Goal: Transaction & Acquisition: Purchase product/service

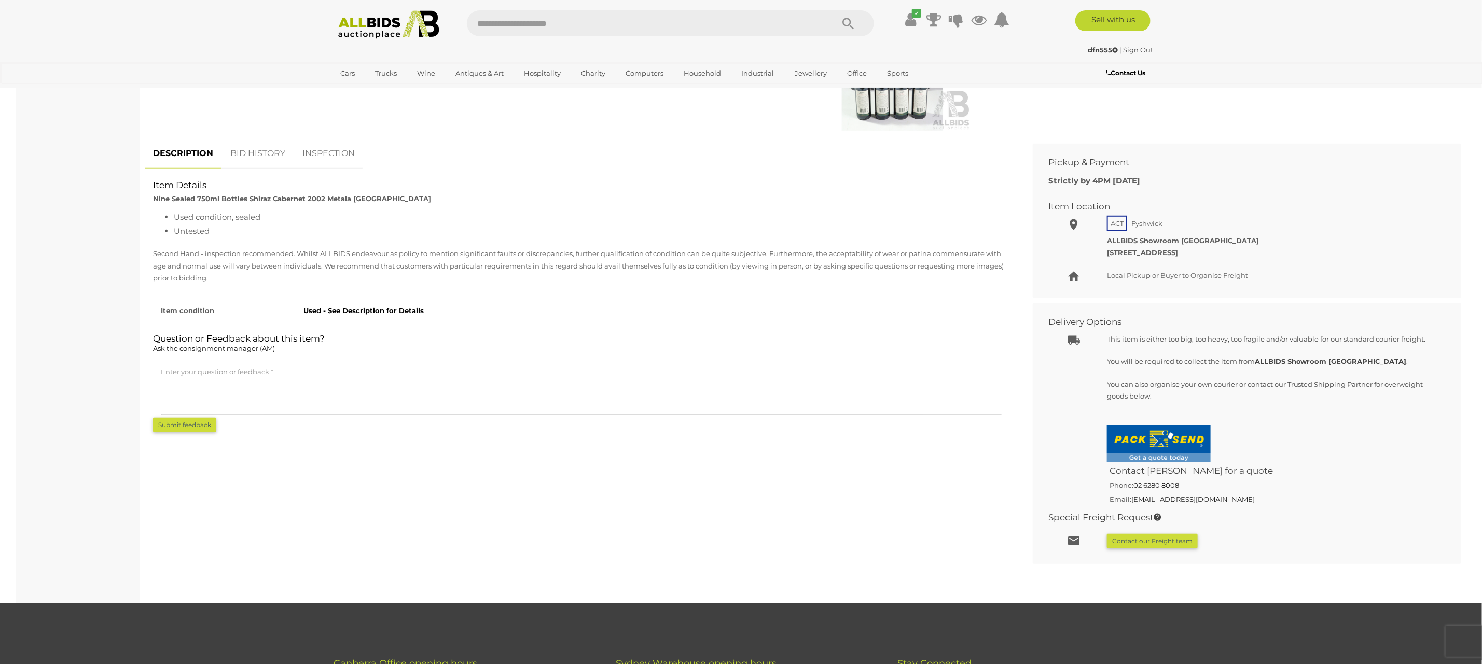
scroll to position [460, 0]
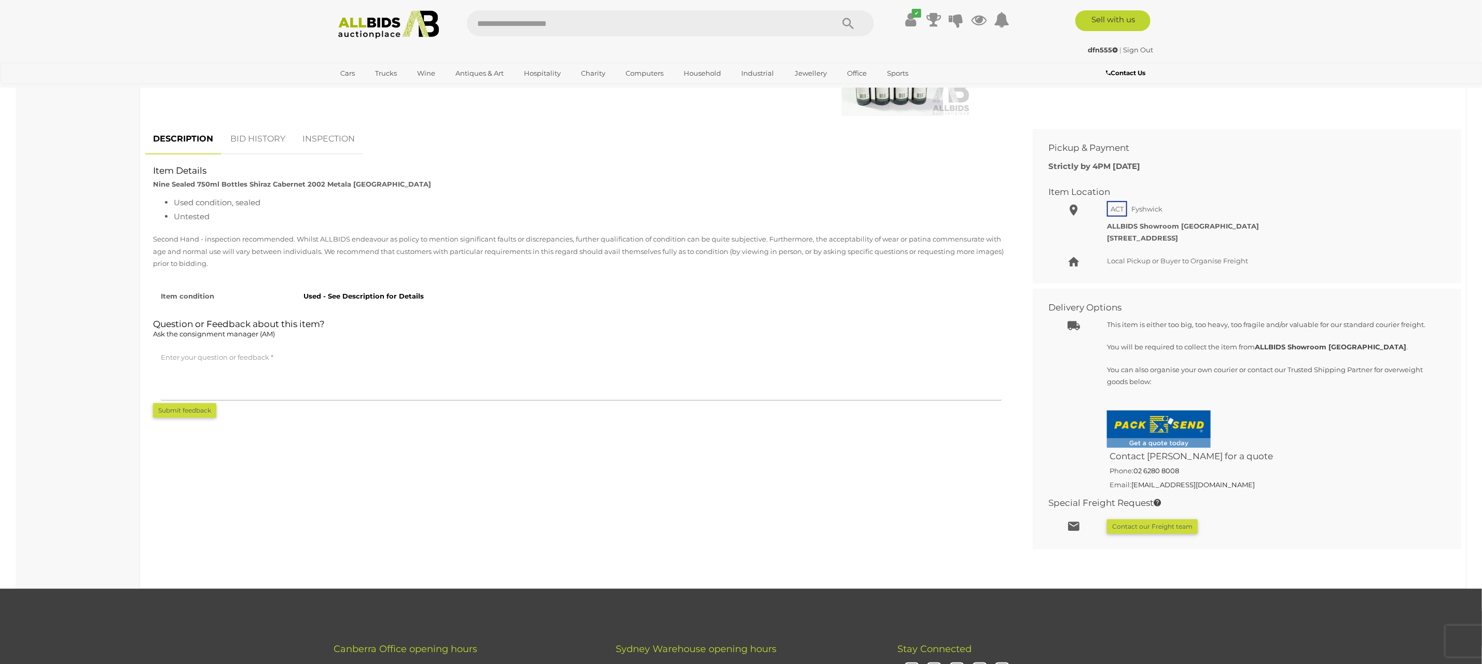
click at [251, 137] on link "BID HISTORY" at bounding box center [258, 139] width 71 height 31
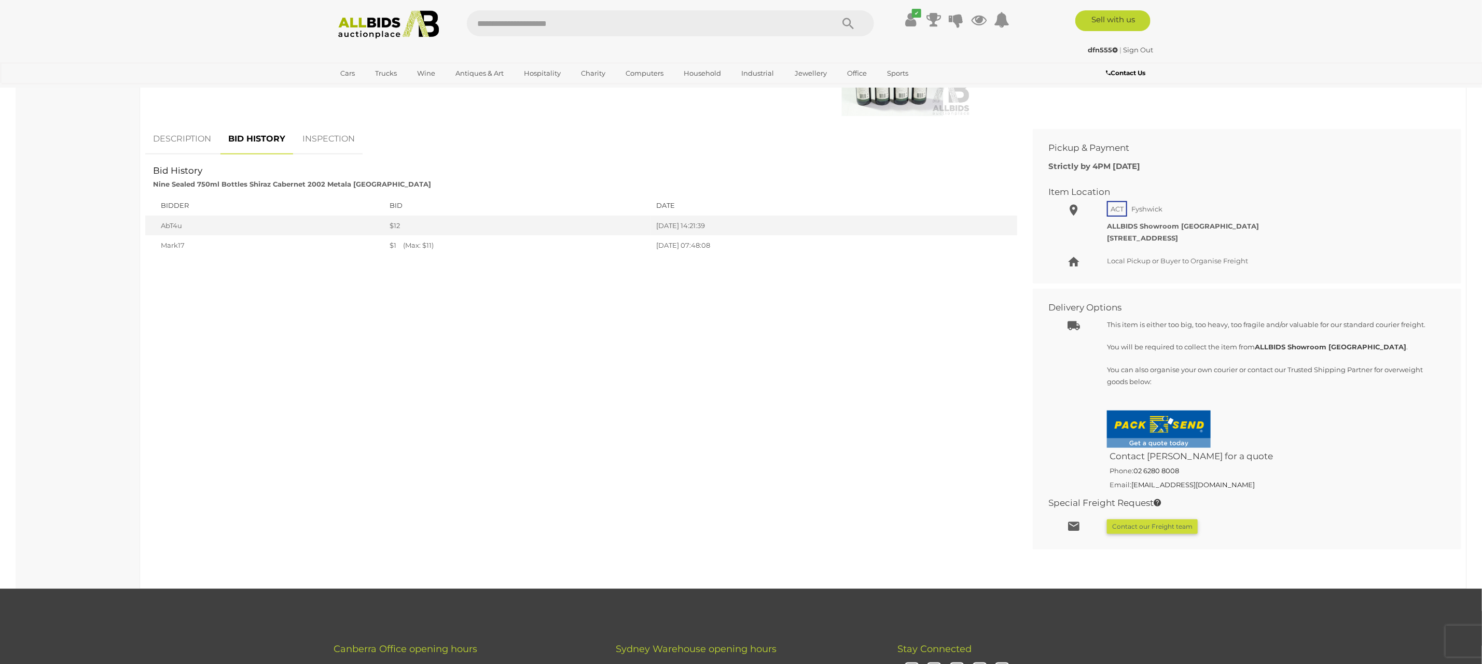
click at [182, 137] on link "DESCRIPTION" at bounding box center [182, 139] width 74 height 31
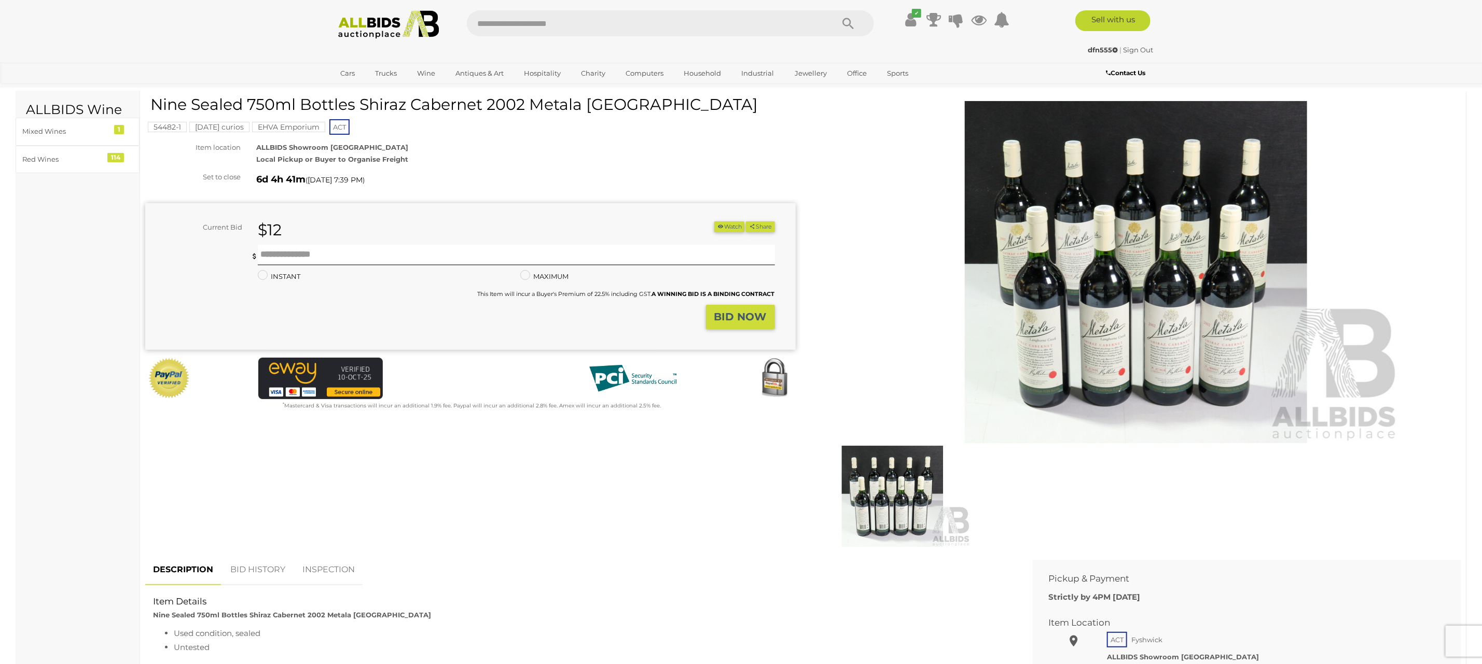
scroll to position [0, 0]
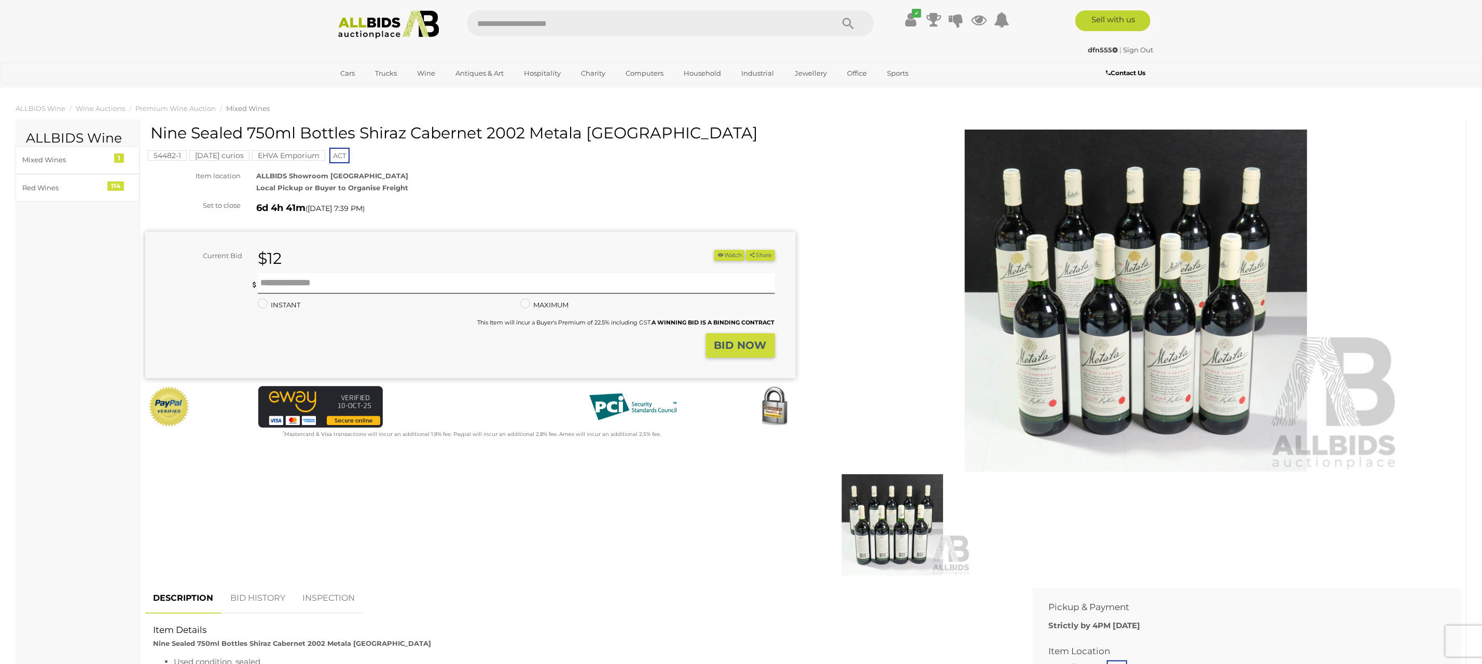
click at [1157, 282] on img at bounding box center [1135, 301] width 531 height 342
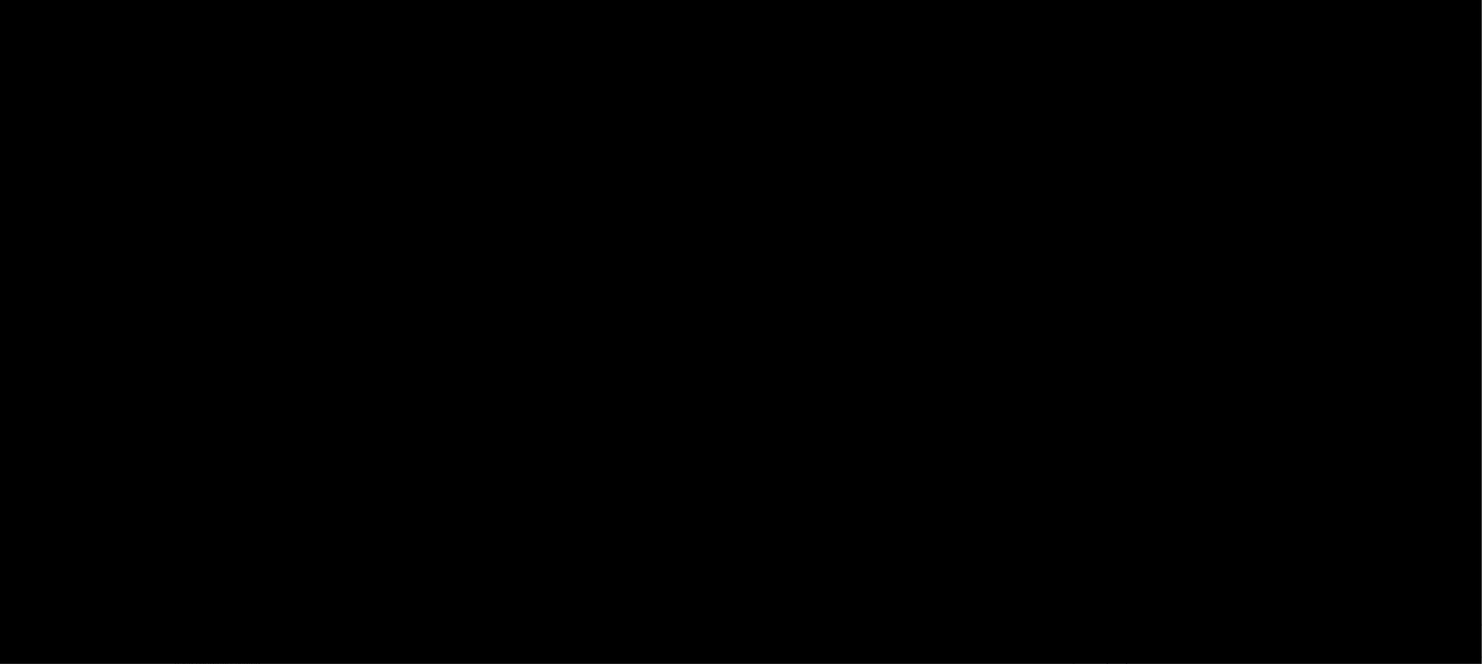
click at [1157, 282] on div at bounding box center [741, 303] width 1482 height 559
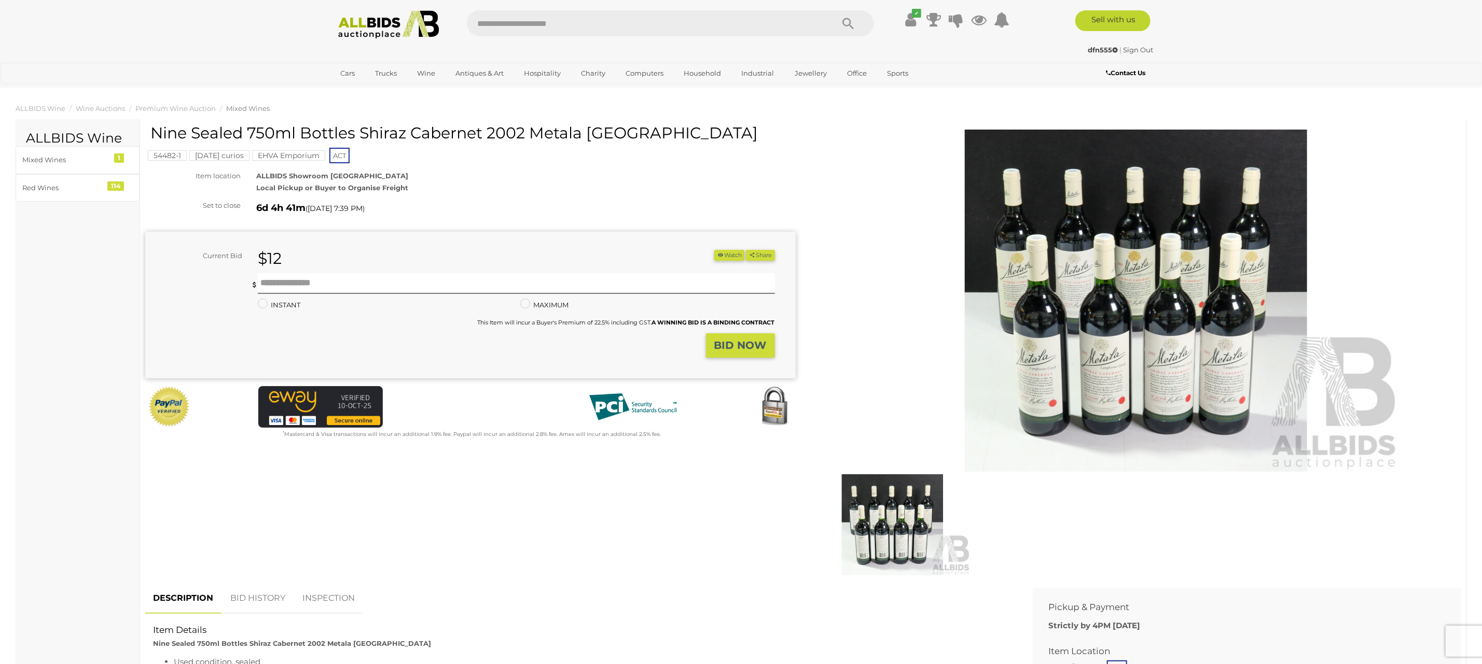
click at [1157, 282] on img at bounding box center [1135, 301] width 531 height 342
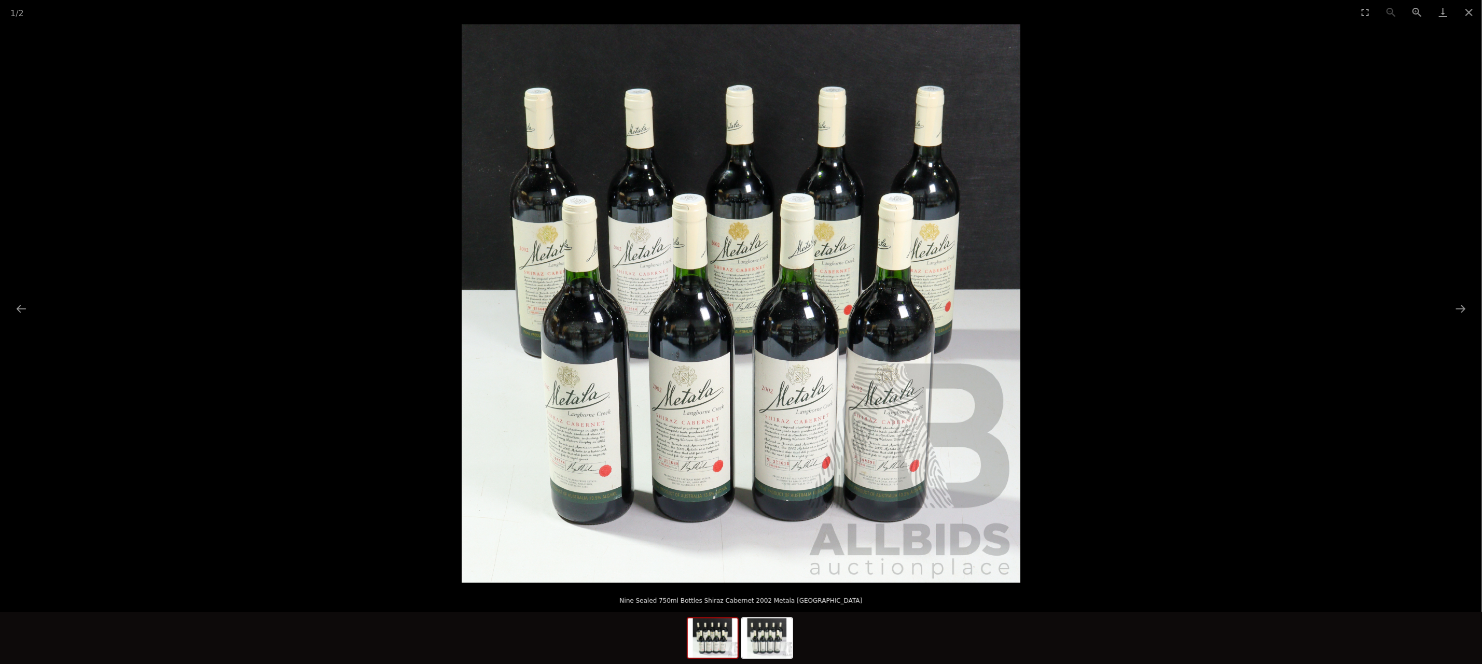
click at [761, 357] on img at bounding box center [741, 303] width 559 height 559
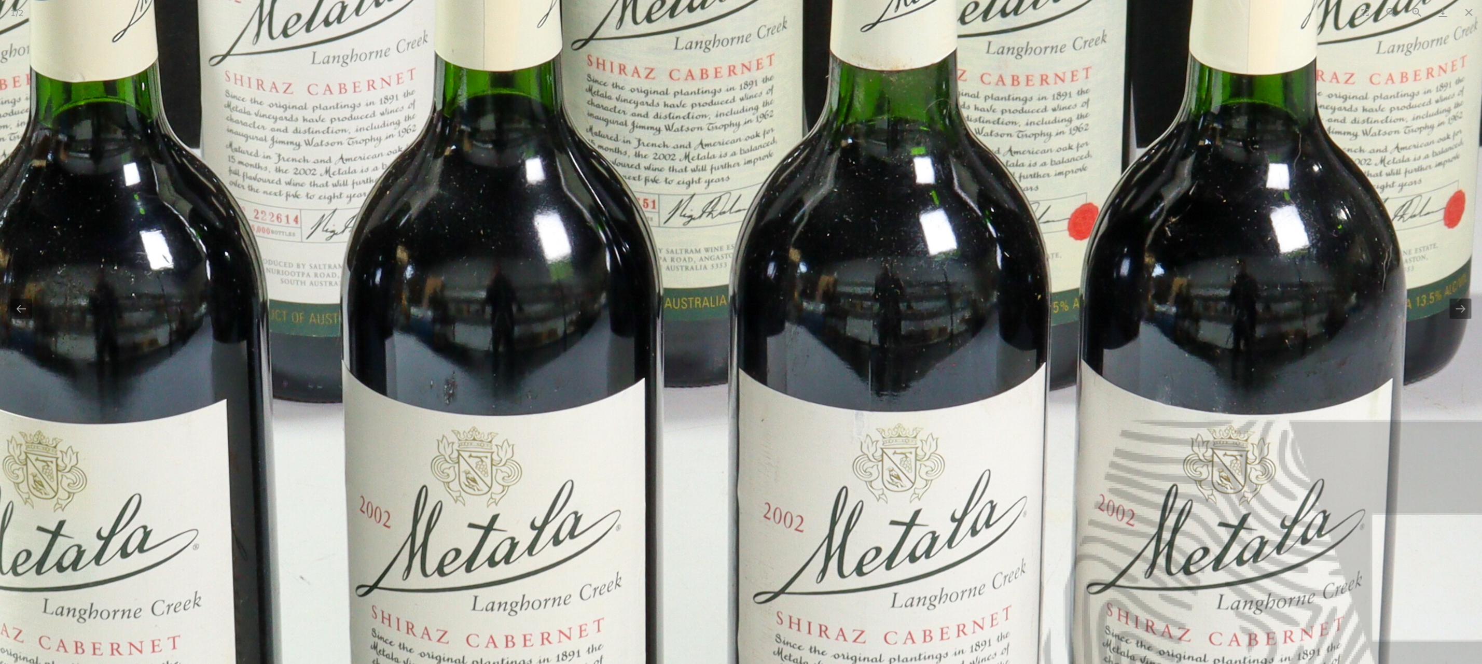
scroll to position [161, 0]
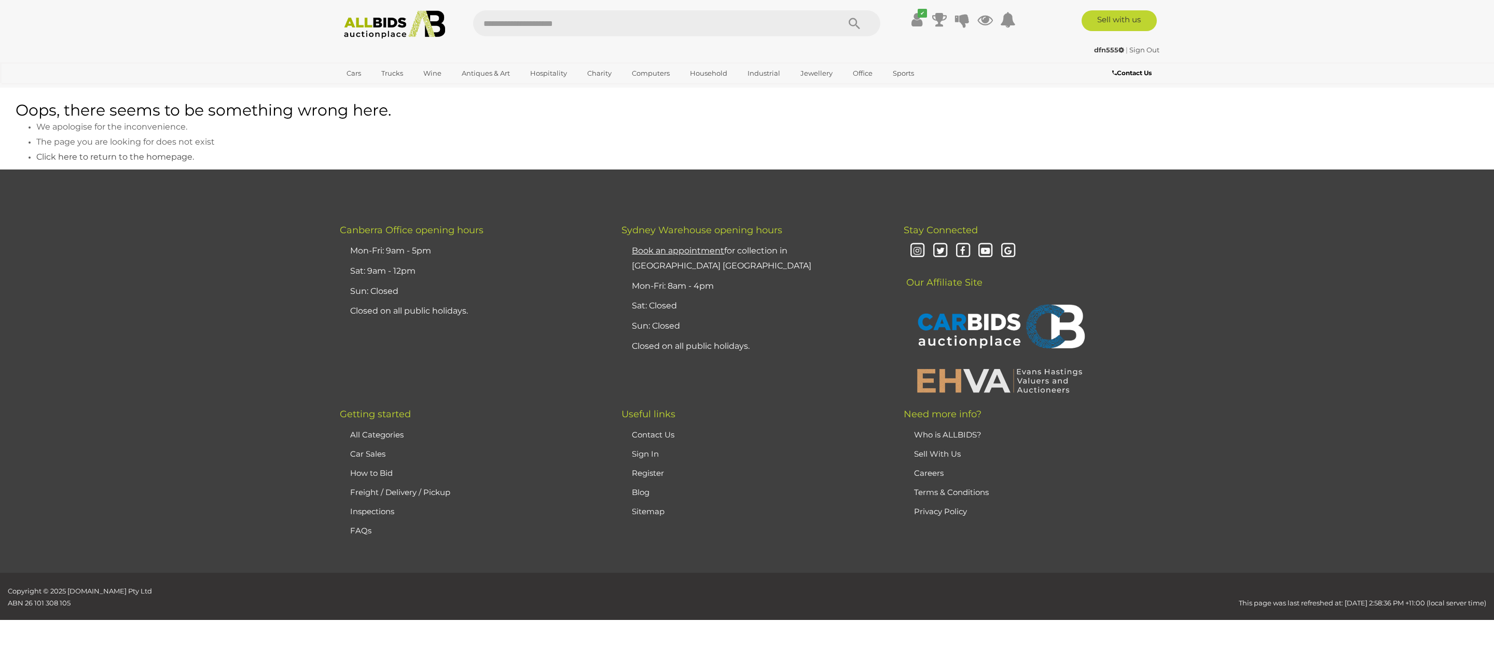
click at [401, 22] on img at bounding box center [394, 24] width 113 height 29
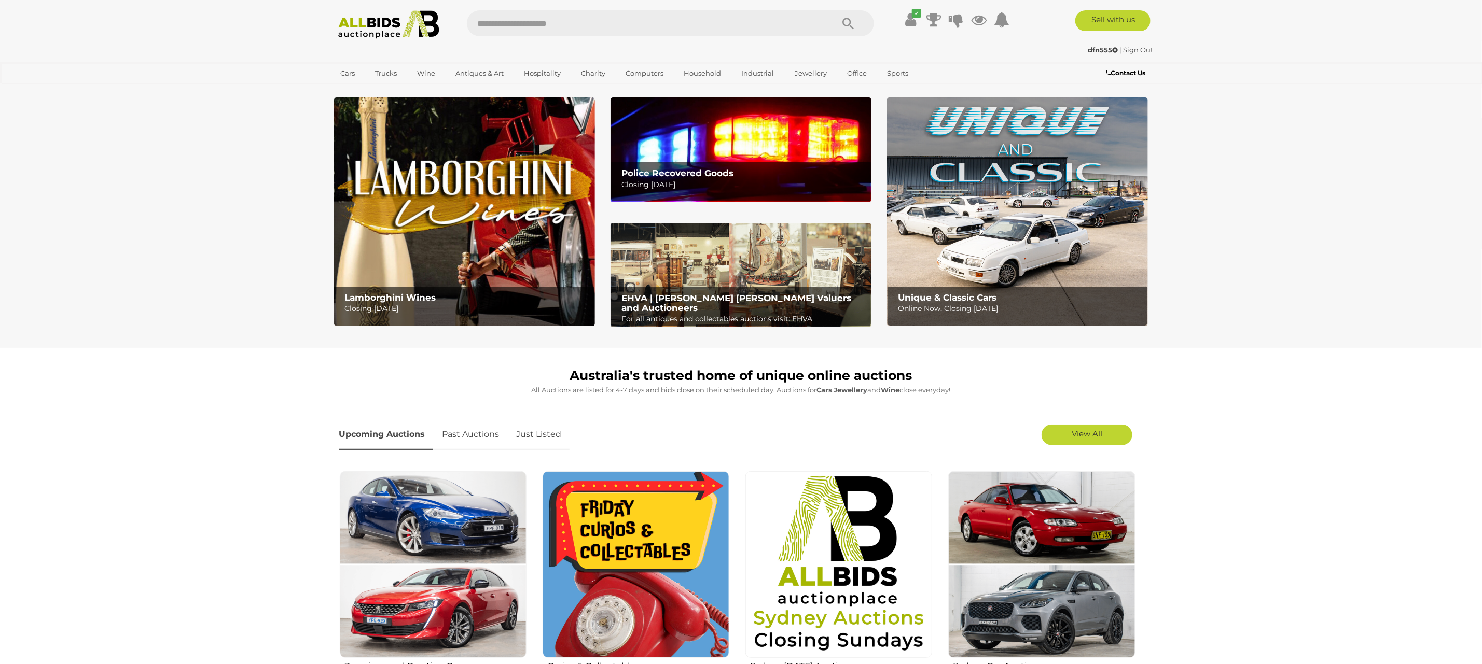
scroll to position [697, 0]
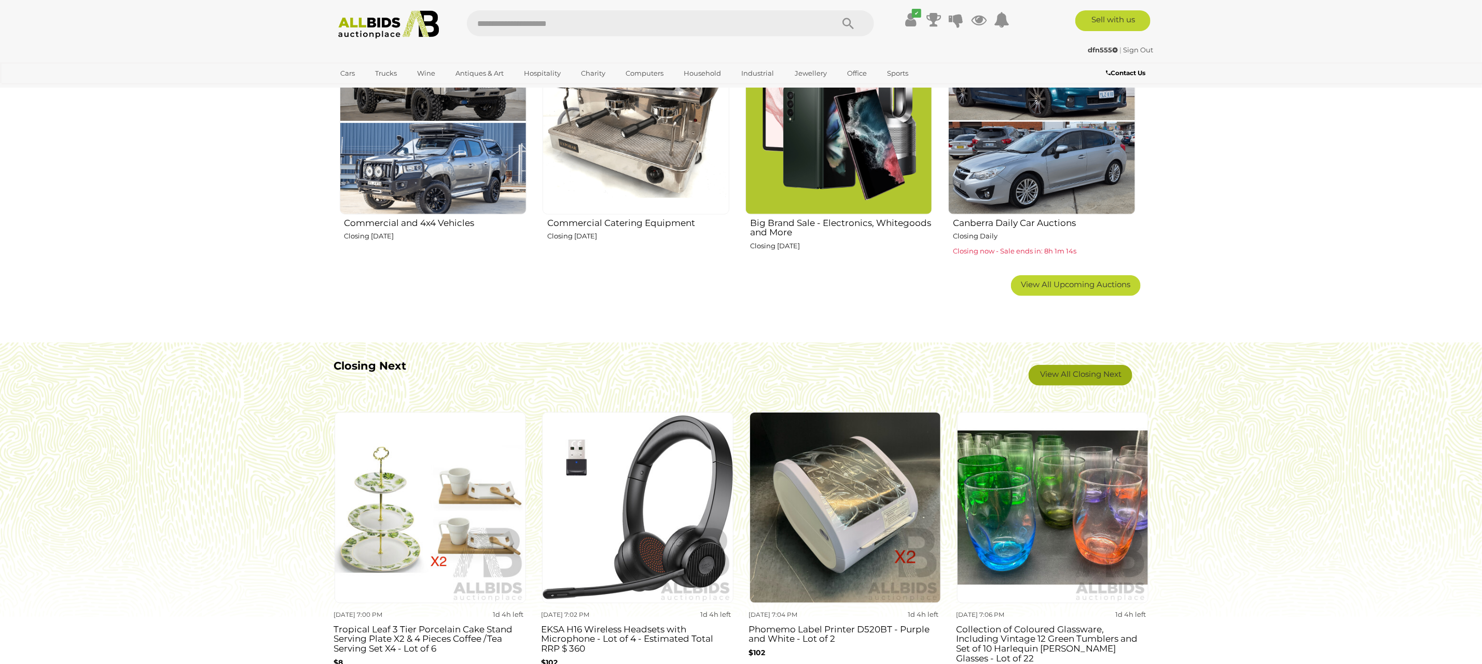
click at [1068, 373] on link "View All Closing Next" at bounding box center [1080, 375] width 104 height 21
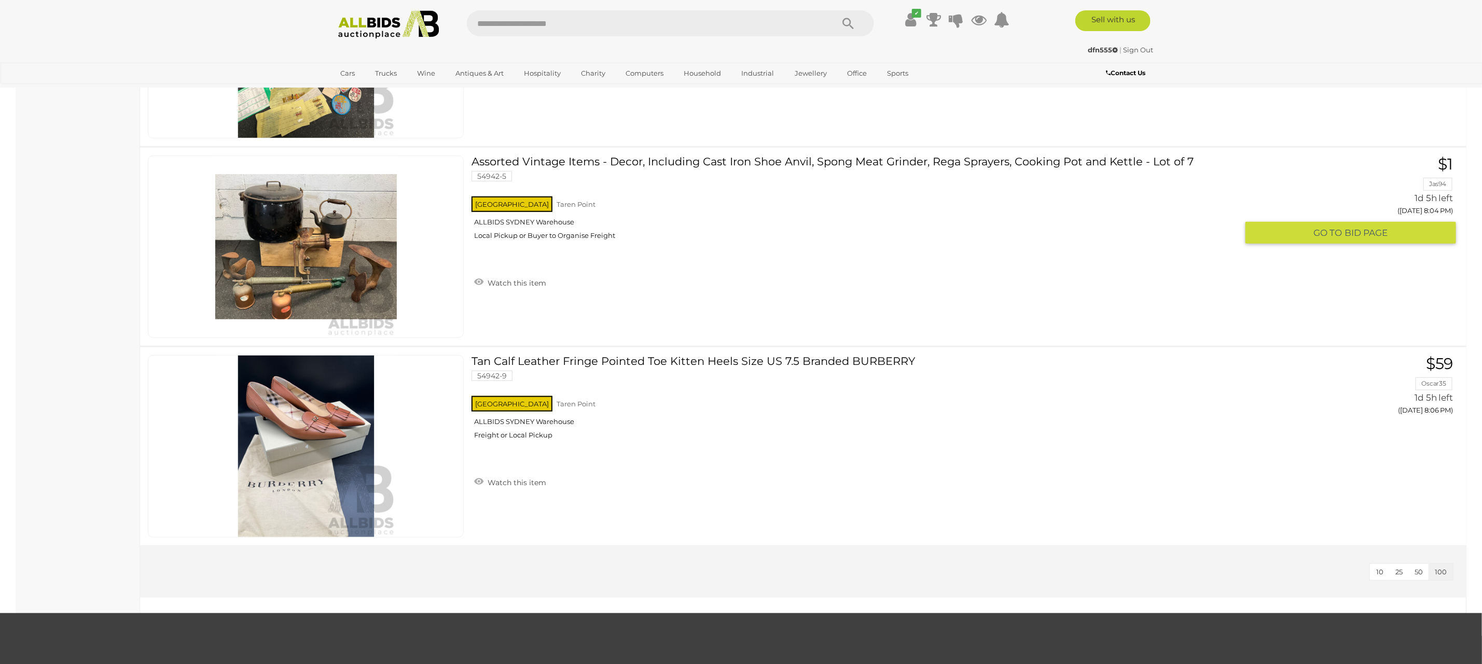
scroll to position [6430, 0]
